Goal: Navigation & Orientation: Find specific page/section

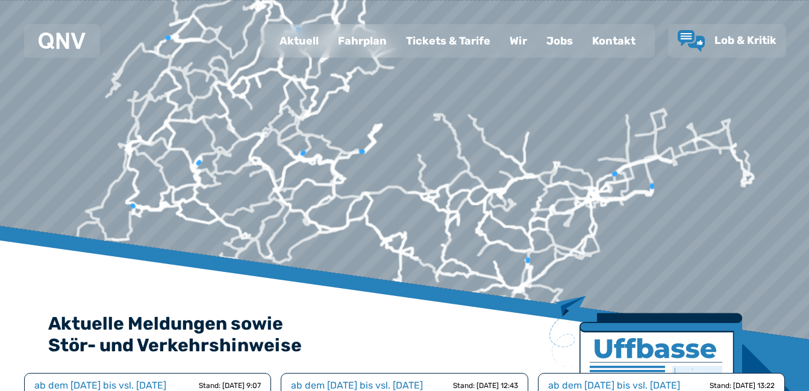
click at [375, 38] on div "Fahrplan" at bounding box center [362, 40] width 68 height 31
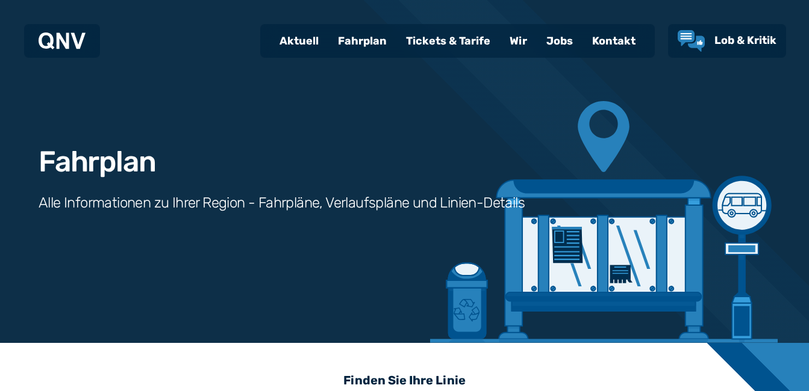
scroll to position [342, 0]
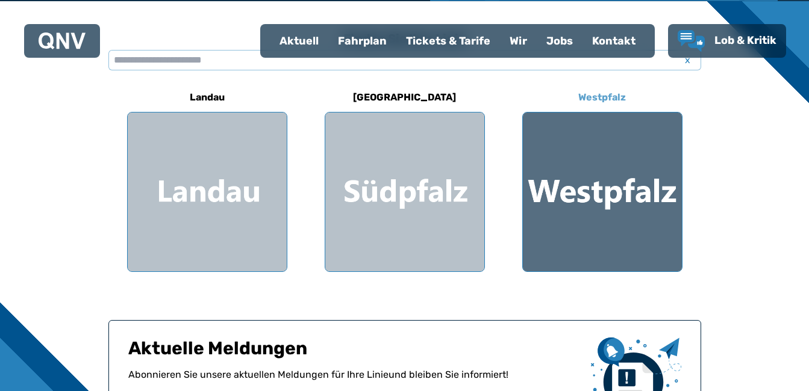
click at [587, 170] on div at bounding box center [602, 192] width 159 height 159
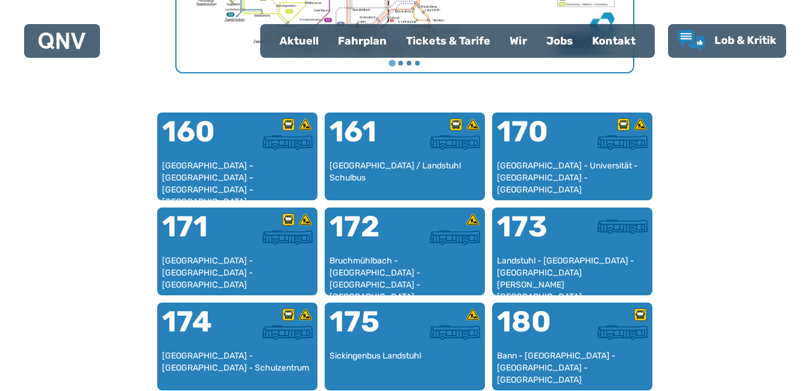
scroll to position [371, 0]
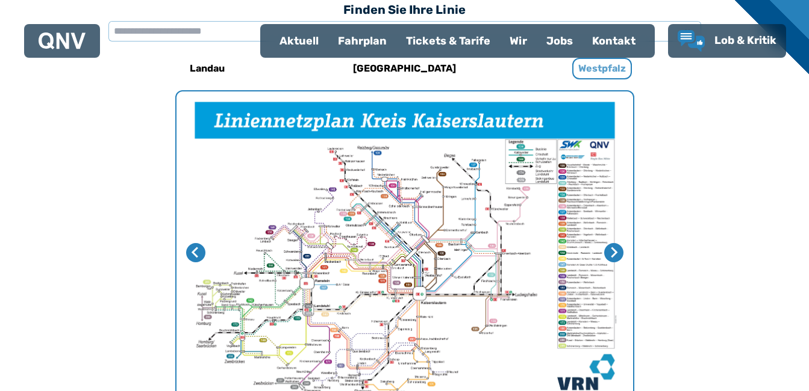
click at [605, 69] on h6 "Westpfalz" at bounding box center [602, 69] width 60 height 22
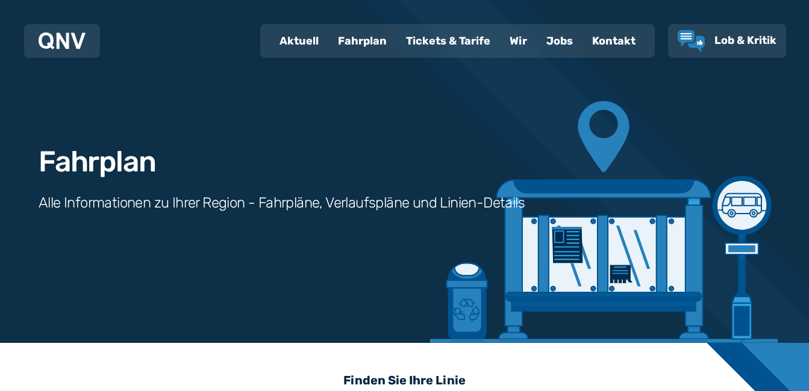
click at [372, 36] on div "Fahrplan" at bounding box center [362, 40] width 68 height 31
click at [370, 41] on div "Fahrplan" at bounding box center [362, 40] width 68 height 31
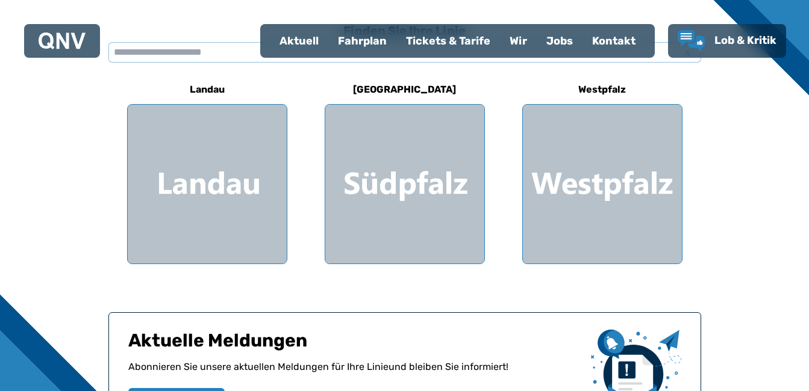
scroll to position [564, 0]
